Goal: Task Accomplishment & Management: Use online tool/utility

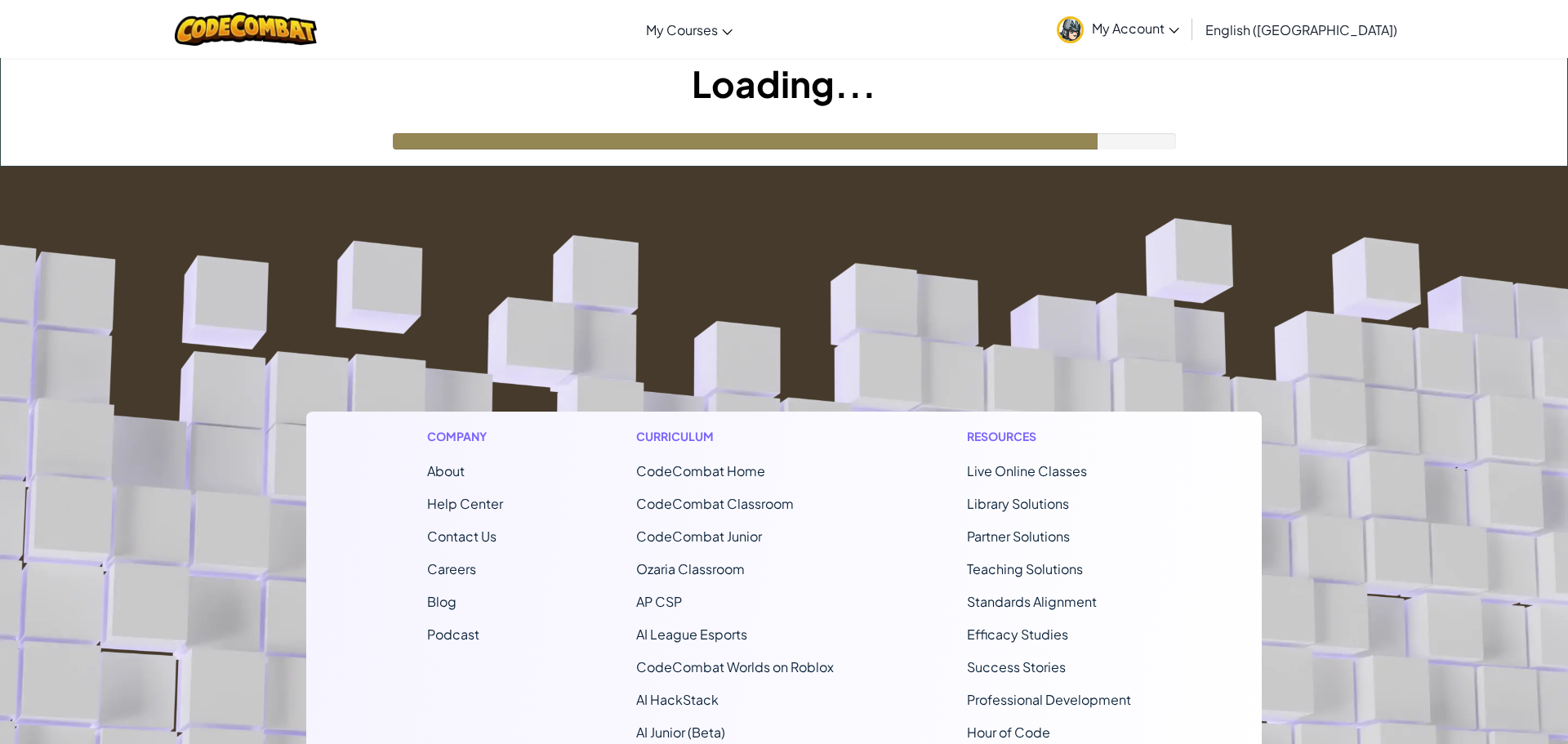
click at [1180, 26] on span "My Account" at bounding box center [1135, 28] width 87 height 17
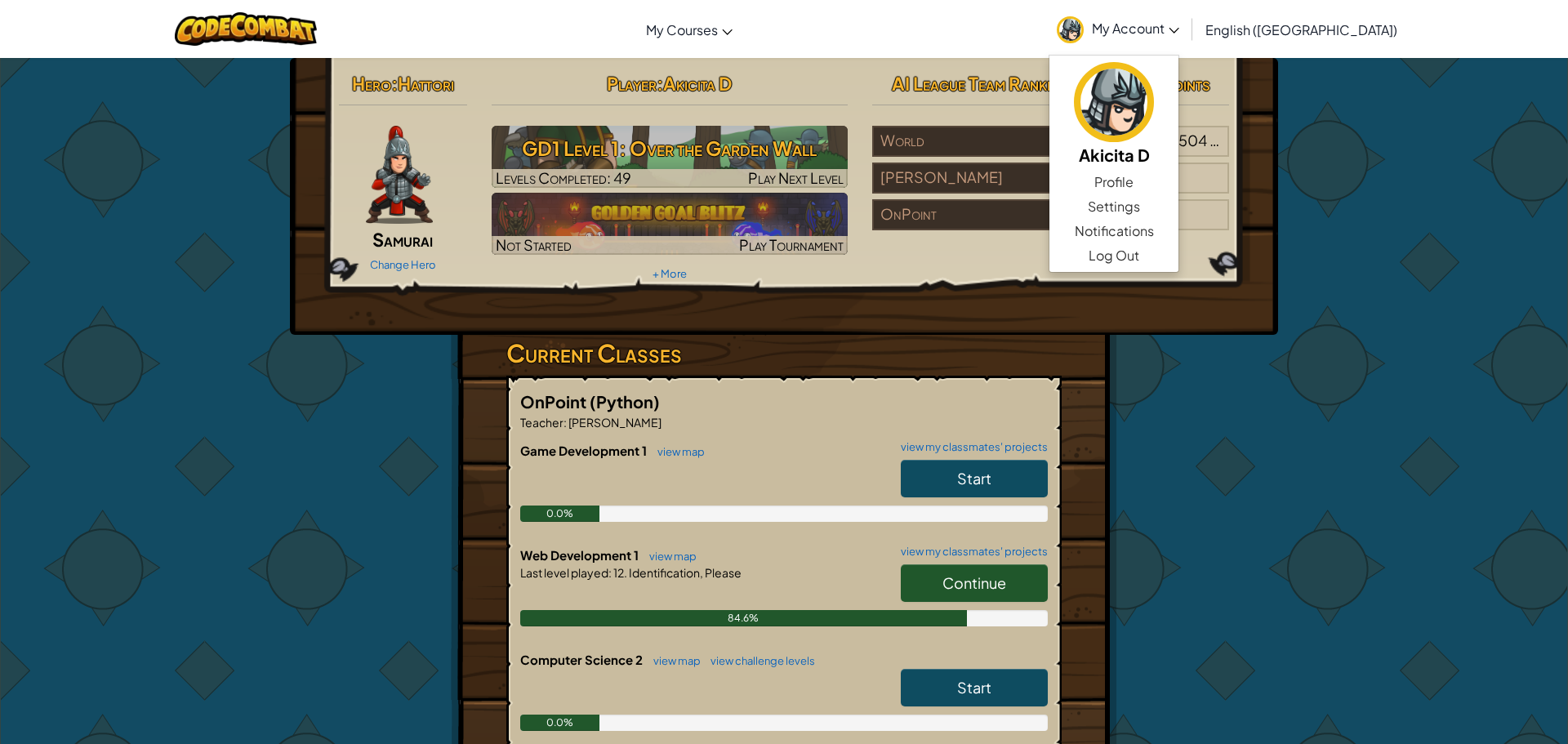
click at [1415, 248] on div "Hero : Hattori Samurai Change Hero Player : Akicita D GD1 Level 1: Over the Gar…" at bounding box center [784, 584] width 1568 height 1054
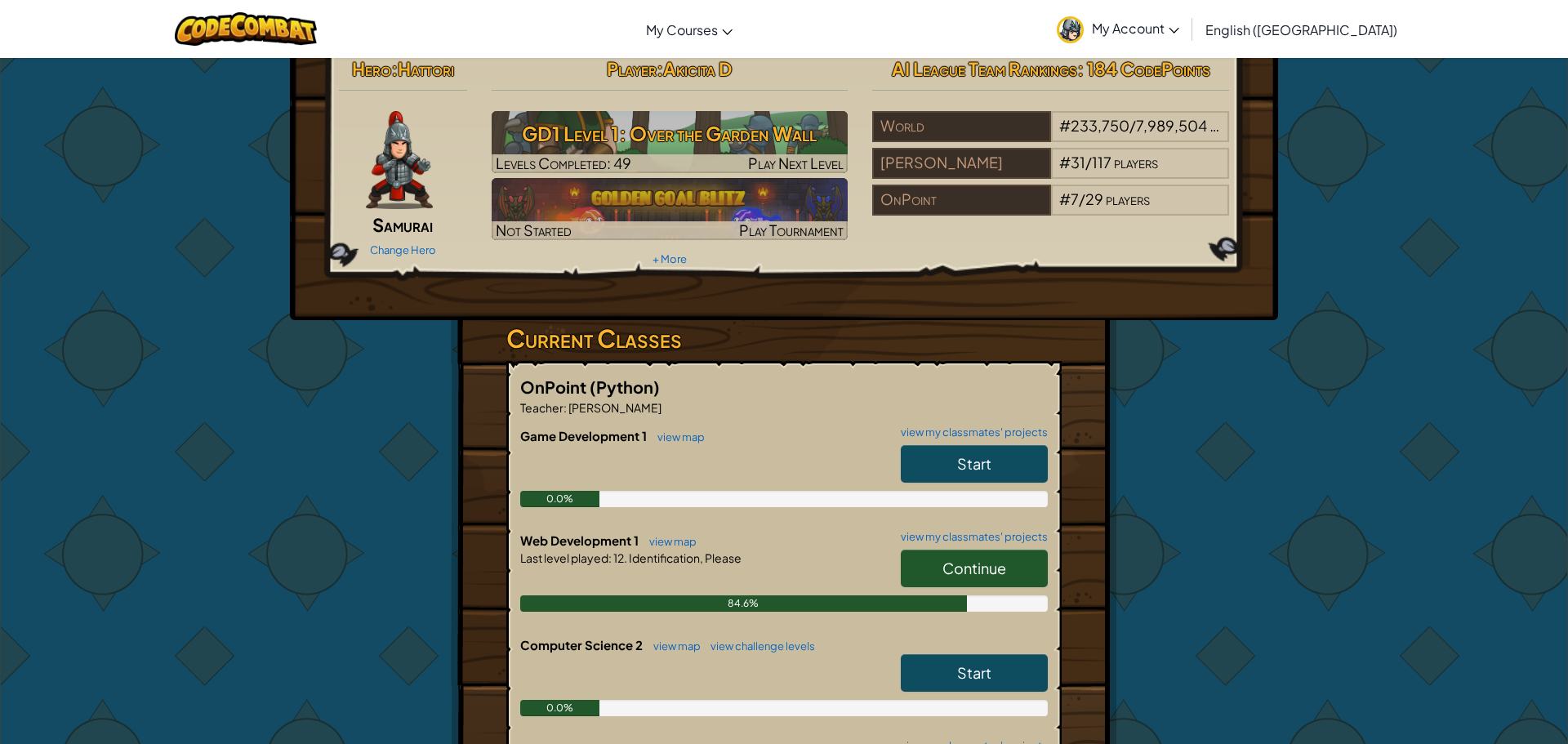
scroll to position [50, 0]
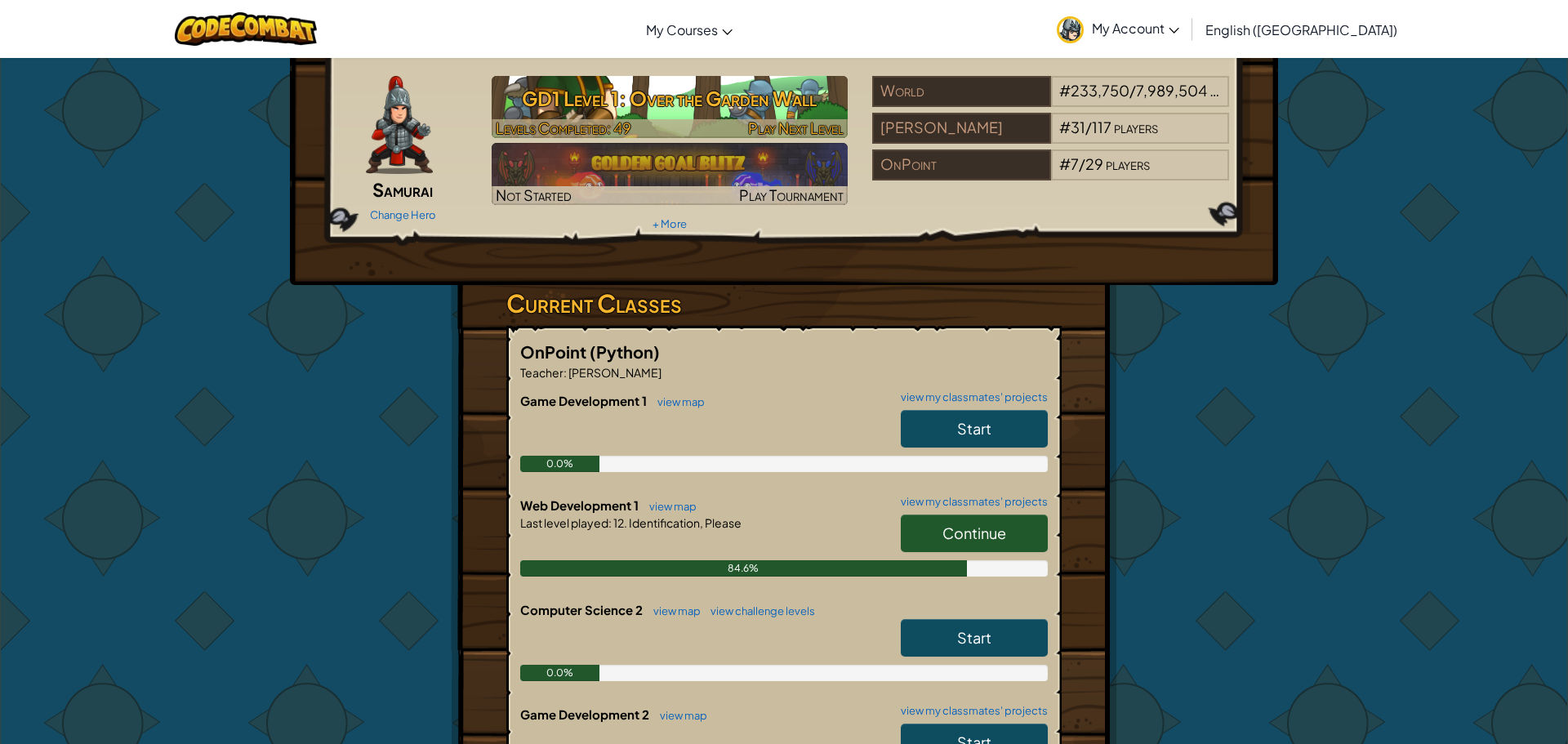
click at [823, 121] on span "Play Next Level" at bounding box center [796, 127] width 96 height 19
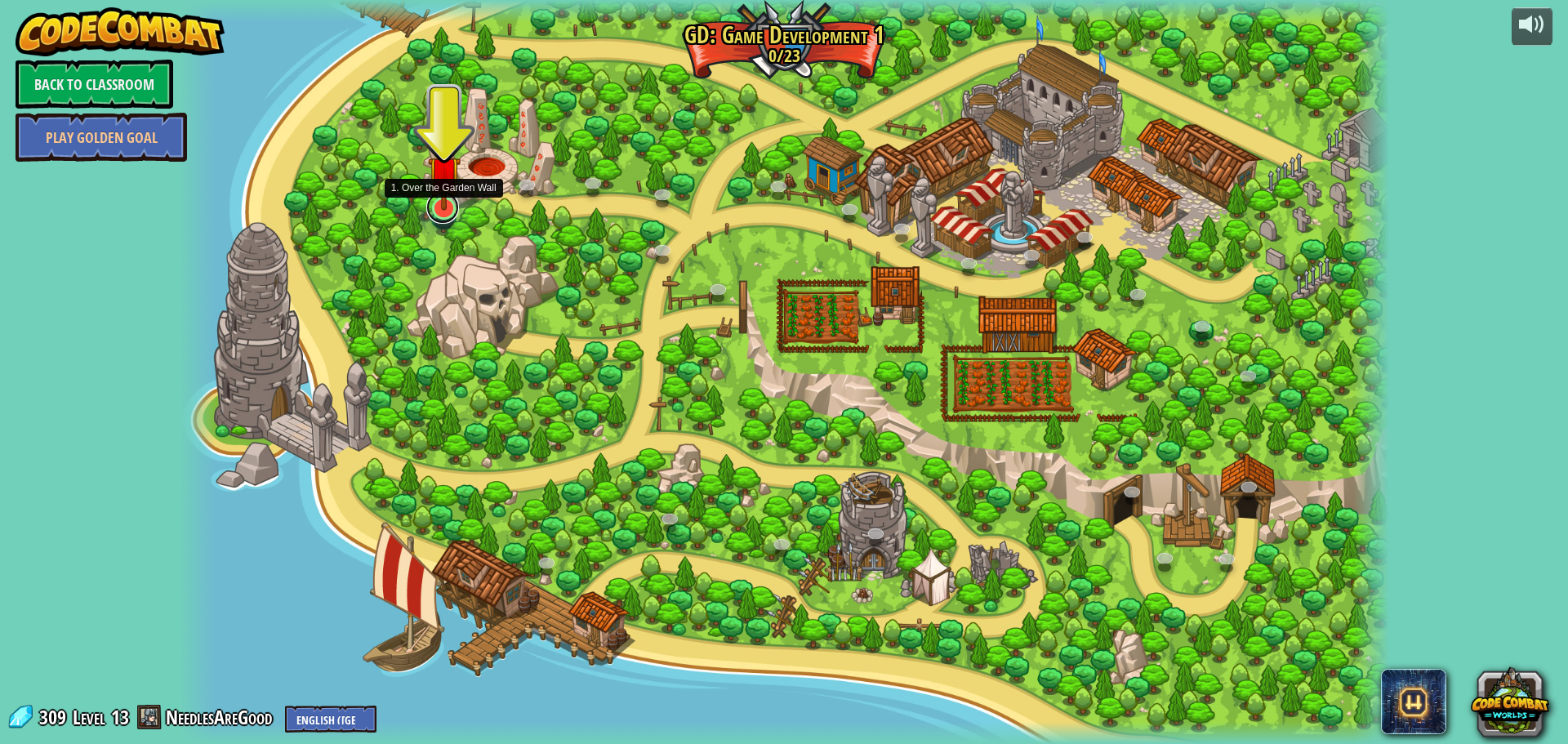
click at [453, 214] on link at bounding box center [442, 207] width 33 height 32
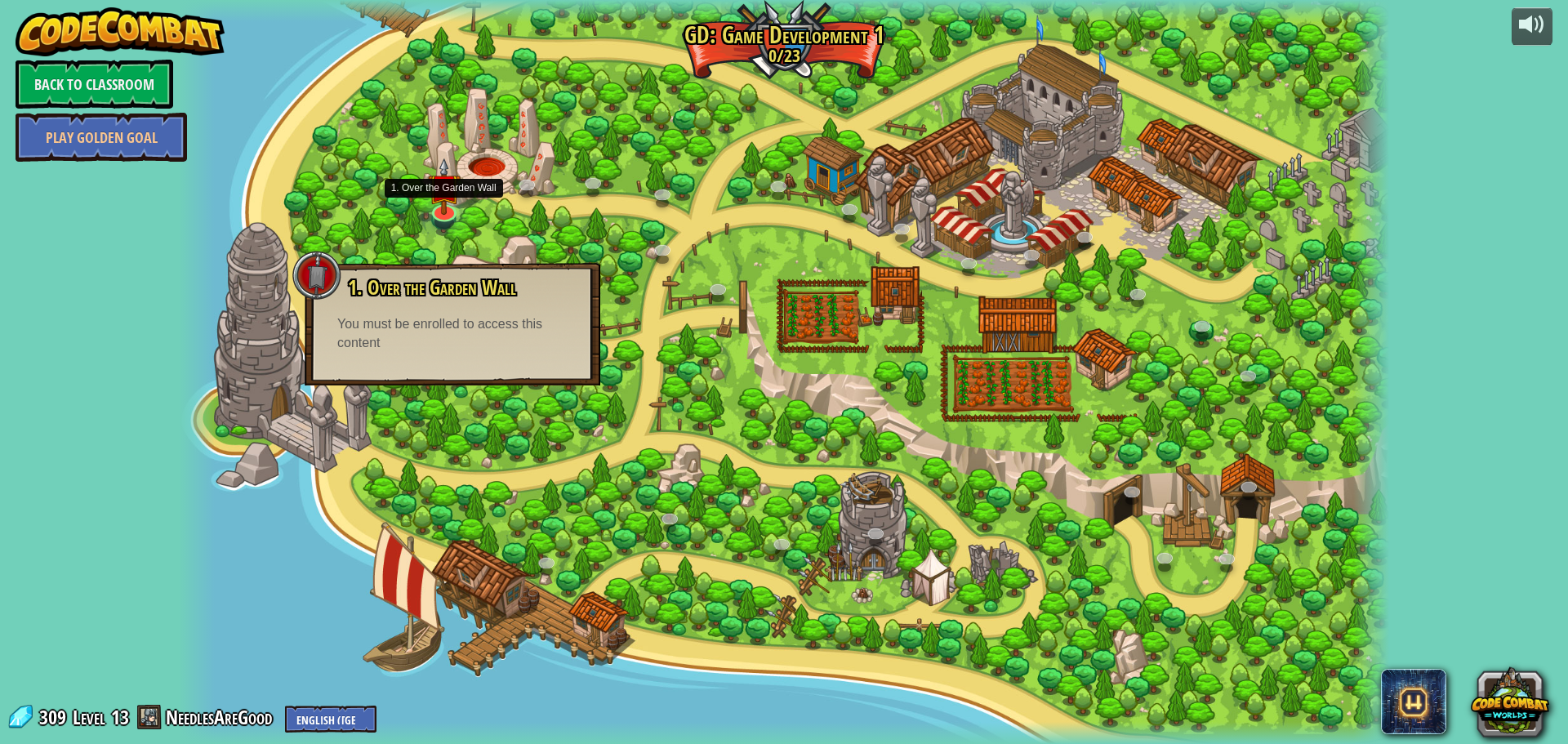
click at [445, 357] on div "1. Over the Garden Wall Build a fence around your farm! You must be enrolled to…" at bounding box center [453, 323] width 296 height 122
click at [328, 78] on div at bounding box center [784, 372] width 1211 height 744
